Goal: Task Accomplishment & Management: Complete application form

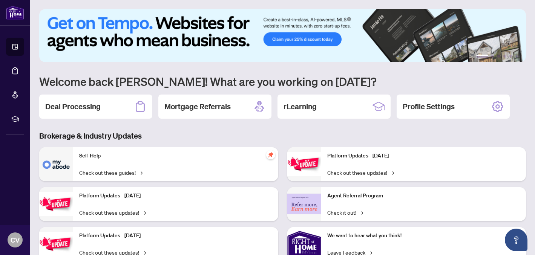
scroll to position [57, 0]
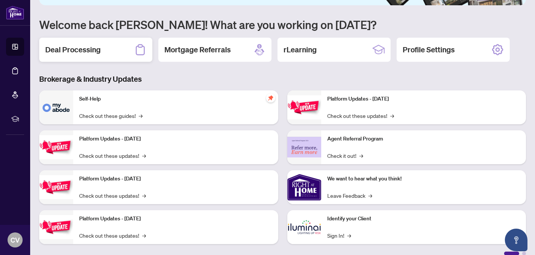
click at [58, 49] on h2 "Deal Processing" at bounding box center [72, 49] width 55 height 11
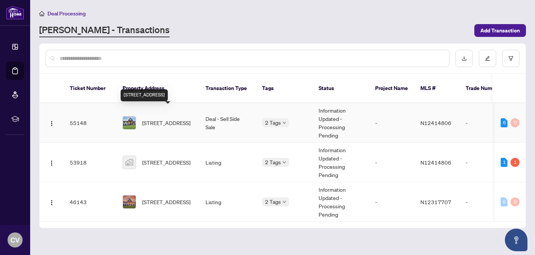
click at [155, 119] on span "[STREET_ADDRESS]" at bounding box center [166, 123] width 48 height 8
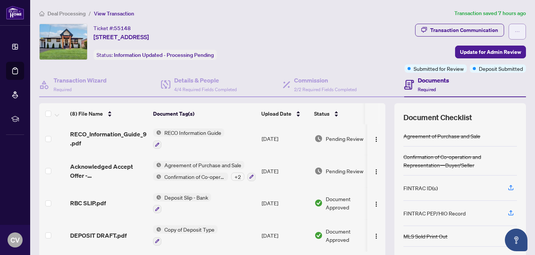
click at [519, 36] on span "button" at bounding box center [516, 32] width 5 height 12
click at [385, 38] on div "Ticket #: 55148 [STREET_ADDRESS] Status: Information Updated - Processing Pendi…" at bounding box center [220, 42] width 362 height 36
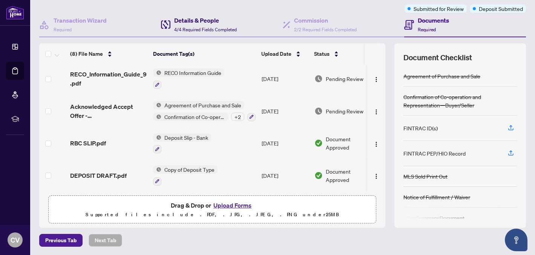
click at [212, 25] on div "Details & People 4/4 Required Fields Completed" at bounding box center [205, 25] width 63 height 18
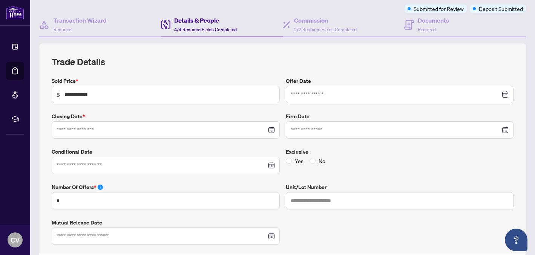
type input "**********"
click at [388, 130] on input at bounding box center [395, 130] width 210 height 8
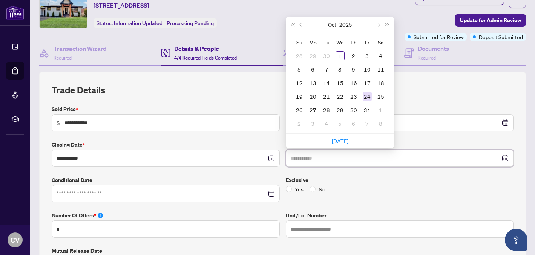
type input "**********"
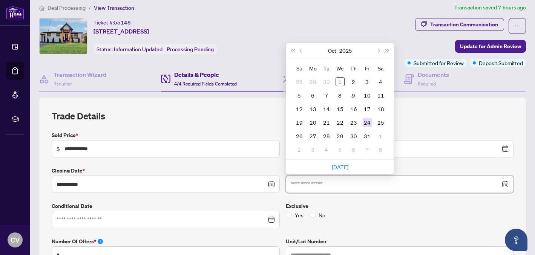
scroll to position [3, 0]
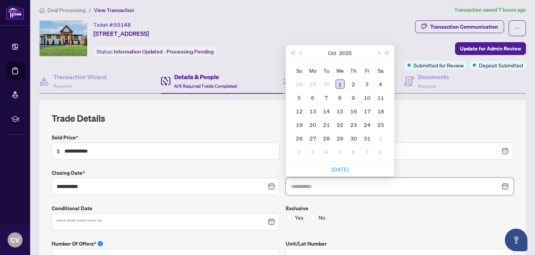
type input "**********"
click at [339, 81] on div "1" at bounding box center [339, 83] width 9 height 9
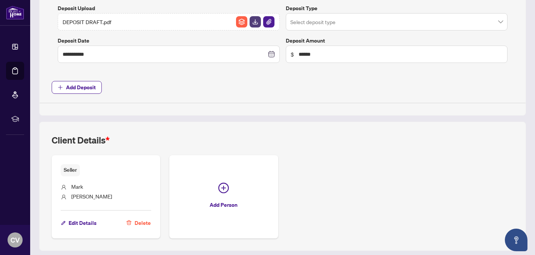
scroll to position [382, 0]
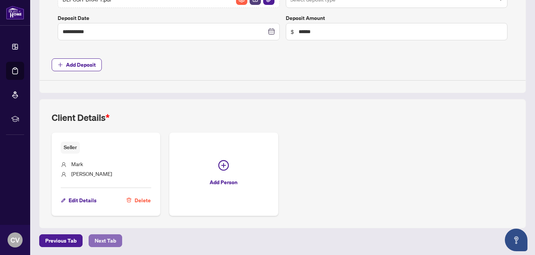
click at [111, 240] on span "Next Tab" at bounding box center [105, 241] width 21 height 12
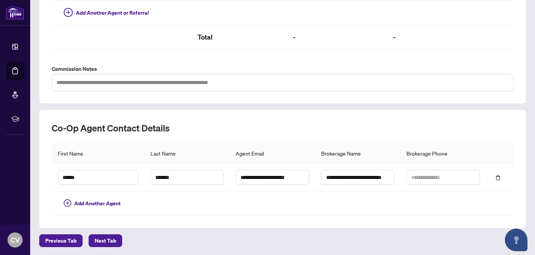
scroll to position [241, 0]
click at [114, 240] on span "Next Tab" at bounding box center [105, 241] width 21 height 12
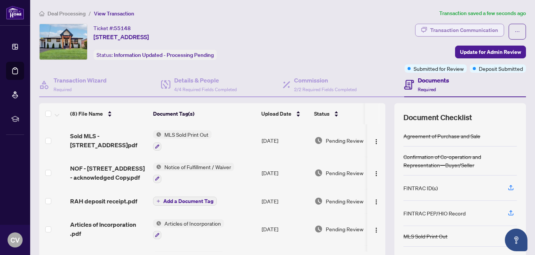
click at [485, 24] on div "Transaction Communication" at bounding box center [464, 30] width 68 height 12
type textarea "**********"
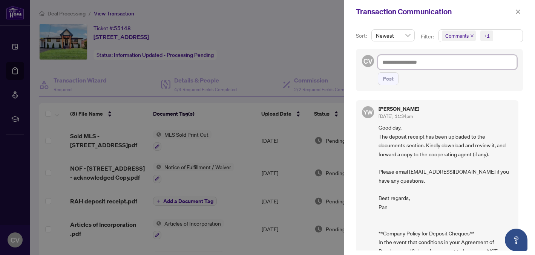
click at [455, 61] on textarea at bounding box center [446, 62] width 139 height 14
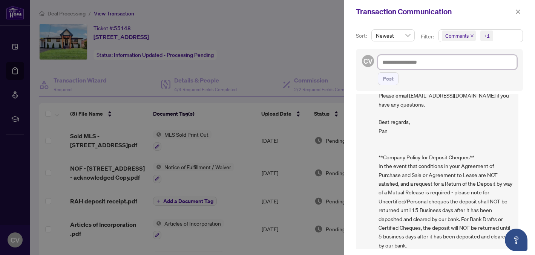
scroll to position [81, 0]
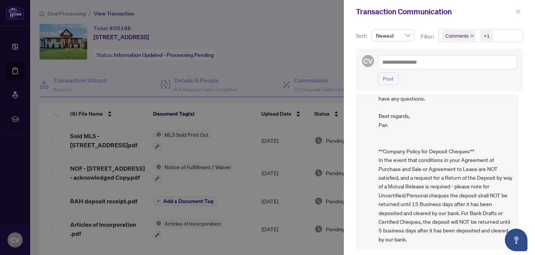
click at [519, 13] on icon "close" at bounding box center [518, 11] width 4 height 4
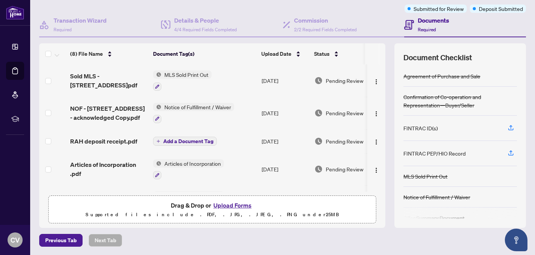
scroll to position [0, 0]
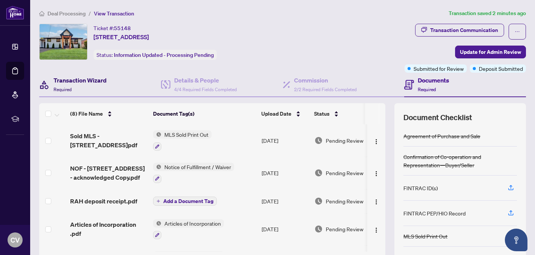
click at [86, 86] on div "Transaction Wizard Required" at bounding box center [79, 85] width 53 height 18
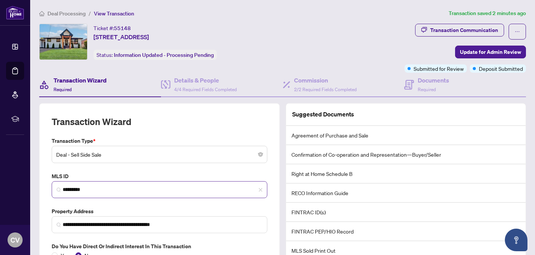
scroll to position [70, 0]
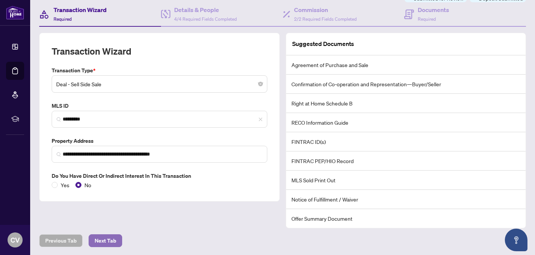
click at [109, 244] on span "Next Tab" at bounding box center [105, 241] width 21 height 12
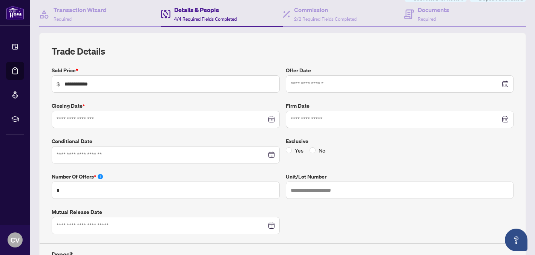
type input "**********"
